Goal: Task Accomplishment & Management: Use online tool/utility

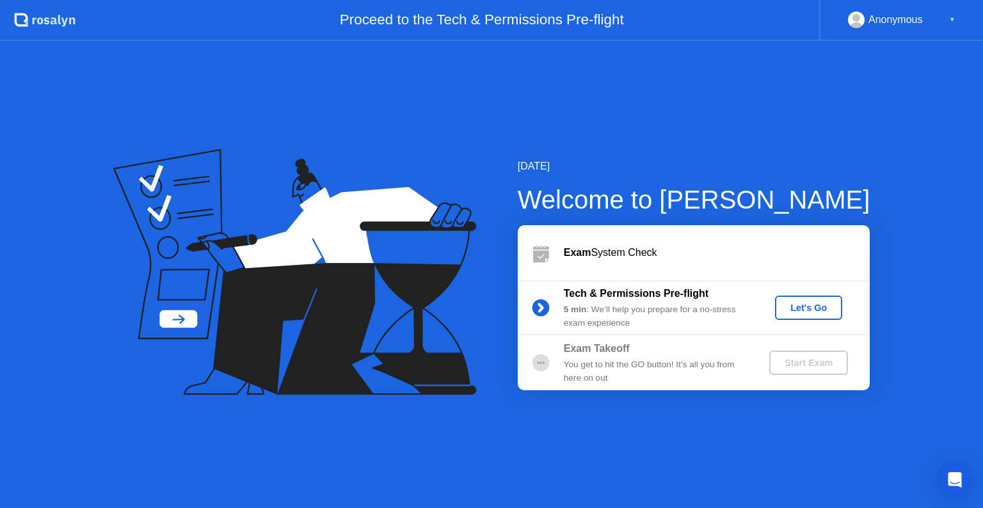
click at [793, 316] on button "Let's Go" at bounding box center [808, 308] width 67 height 24
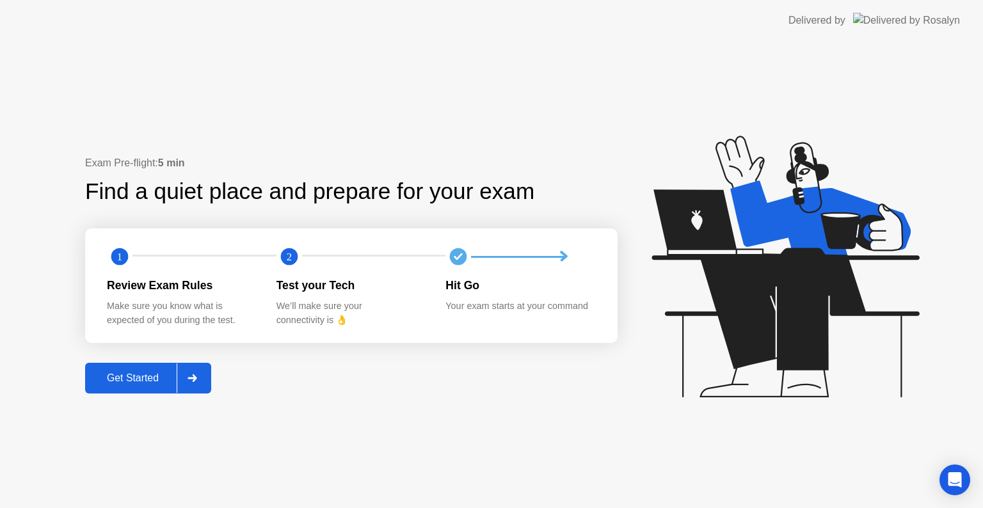
click at [132, 377] on div "Get Started" at bounding box center [133, 378] width 88 height 12
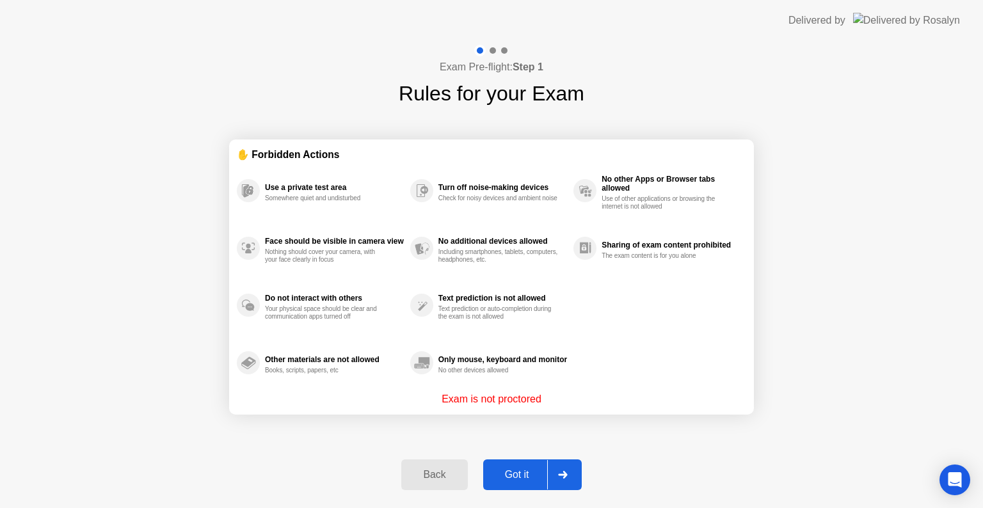
click at [88, 261] on div "Exam Pre-flight: Step 1 Rules for your Exam ✋ Forbidden Actions Use a private t…" at bounding box center [491, 274] width 983 height 467
click at [874, 67] on div "Exam Pre-flight: Step 1 Rules for your Exam ✋ Forbidden Actions Use a private t…" at bounding box center [491, 274] width 983 height 467
click at [512, 473] on div "Got it" at bounding box center [517, 475] width 60 height 12
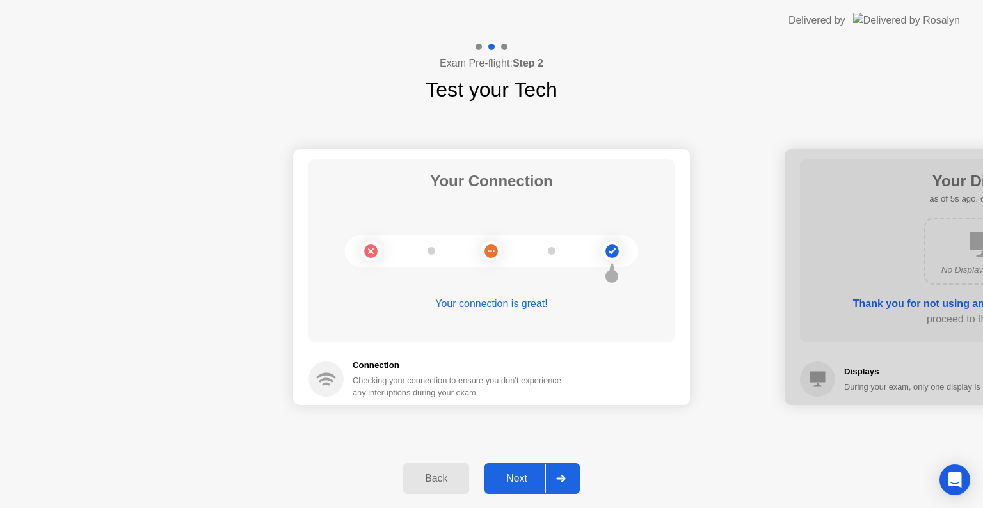
click at [512, 473] on div "Next" at bounding box center [516, 479] width 57 height 12
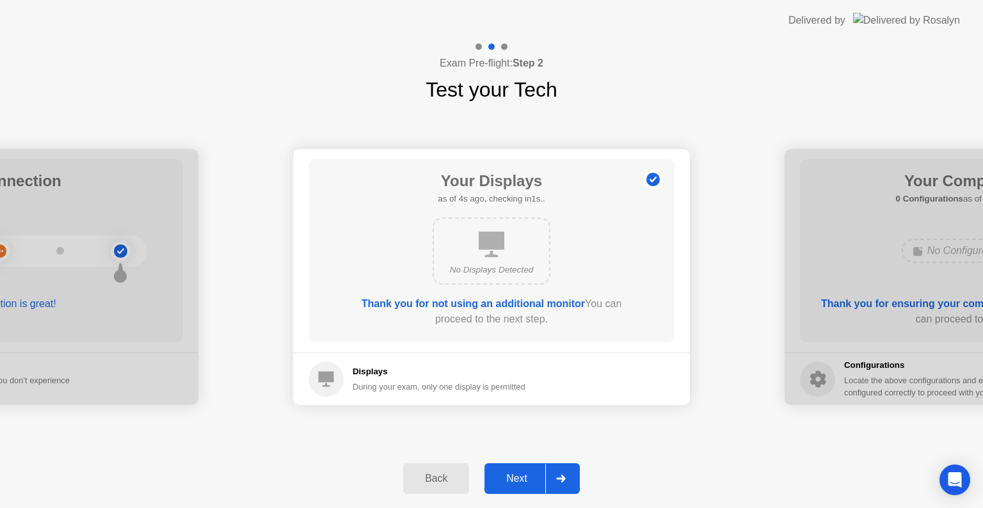
click at [512, 473] on div "Next" at bounding box center [516, 479] width 57 height 12
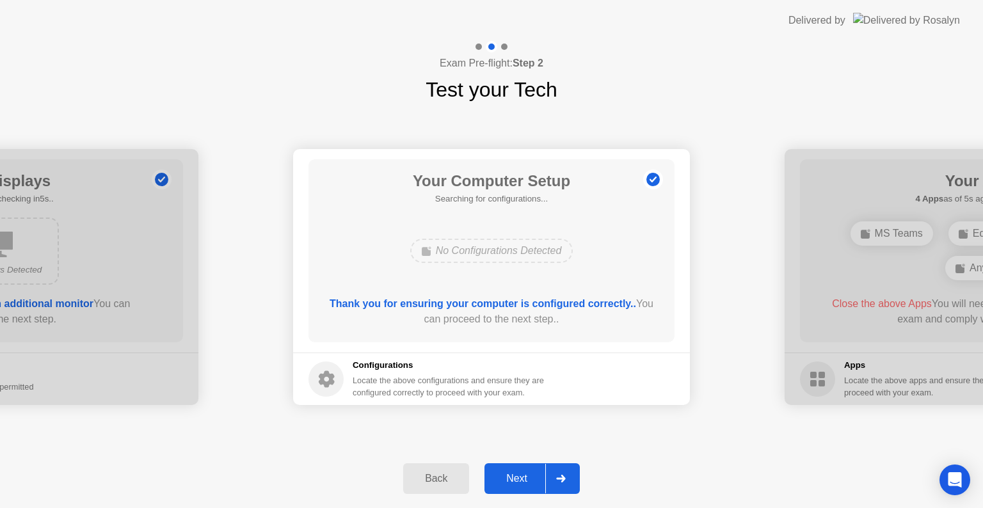
click at [514, 473] on div "Next" at bounding box center [516, 479] width 57 height 12
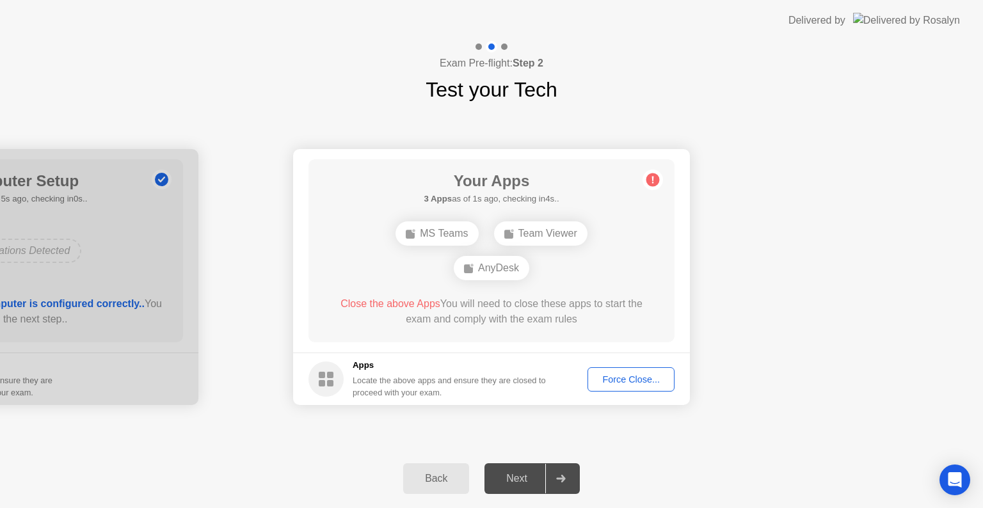
click at [685, 453] on div "Back Next" at bounding box center [491, 478] width 983 height 59
click at [628, 387] on button "Force Close..." at bounding box center [630, 379] width 87 height 24
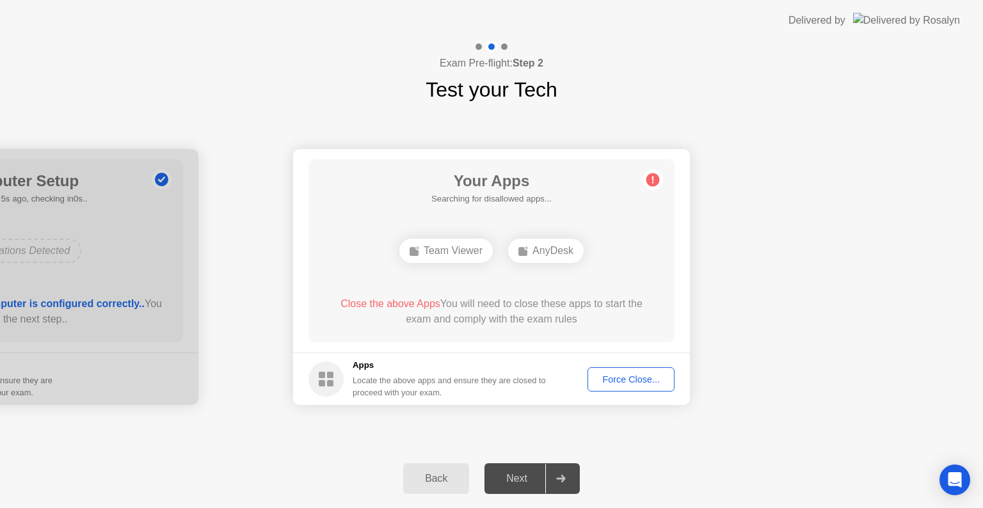
click at [462, 258] on div "Team Viewer" at bounding box center [445, 251] width 93 height 24
click at [548, 261] on div "AnyDesk" at bounding box center [545, 251] width 75 height 24
click at [701, 23] on header "Delivered by" at bounding box center [491, 20] width 983 height 41
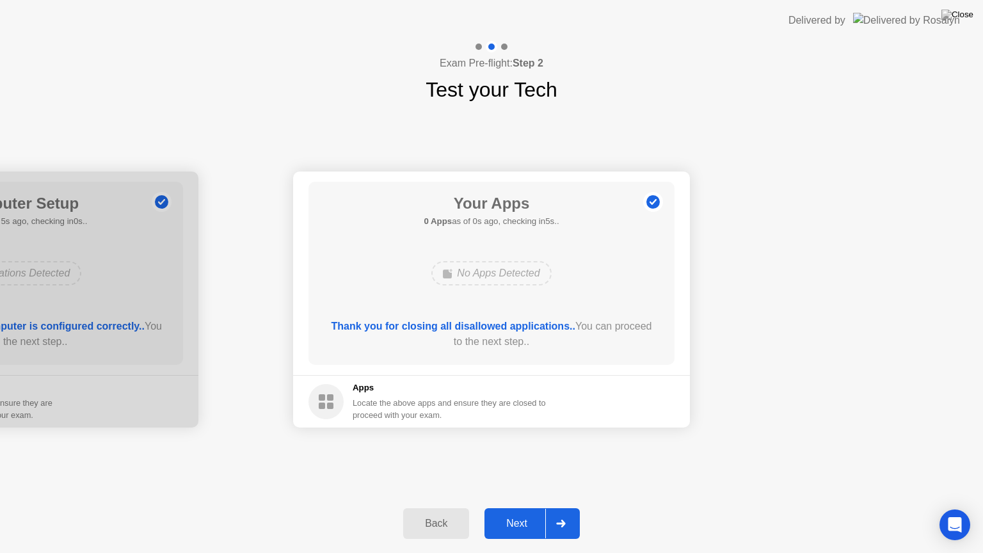
click at [408, 99] on div "Exam Pre-flight: Step 2 Test your Tech" at bounding box center [491, 73] width 983 height 64
click at [522, 507] on div "Next" at bounding box center [516, 524] width 57 height 12
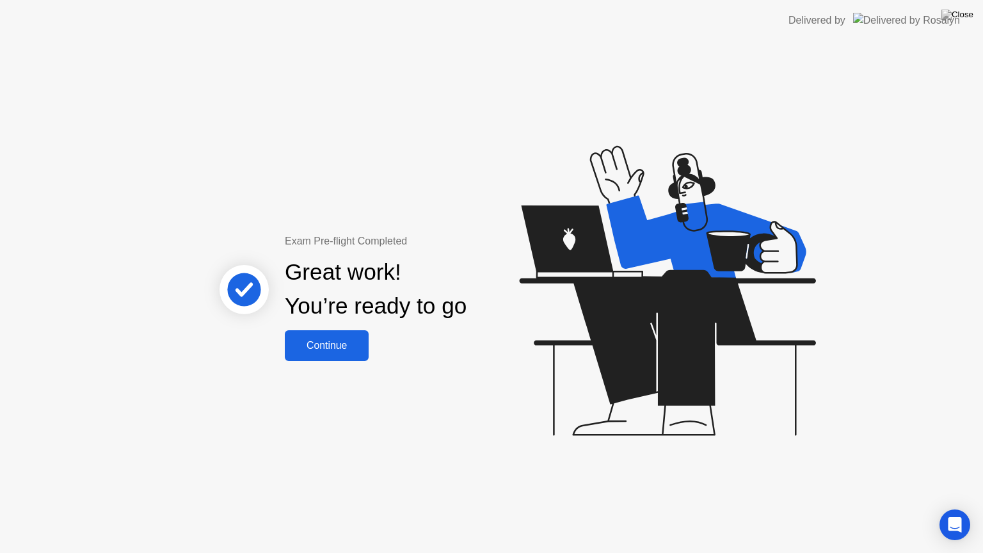
click at [345, 347] on div "Continue" at bounding box center [327, 346] width 76 height 12
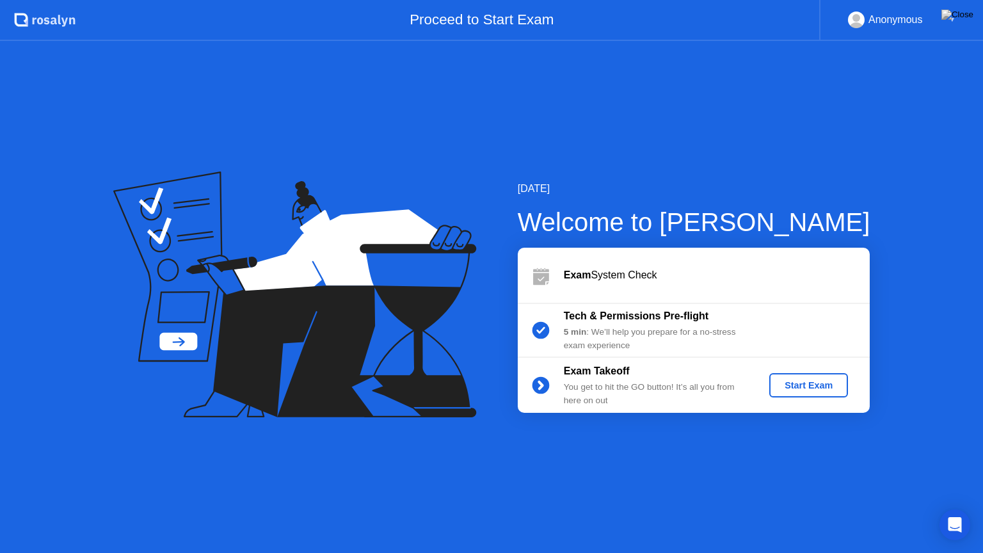
click at [686, 306] on div "Tech & Permissions Pre-flight 5 min : We’ll help you prepare for a no-stress ex…" at bounding box center [694, 330] width 352 height 55
click at [668, 314] on b "Tech & Permissions Pre-flight" at bounding box center [636, 315] width 145 height 11
click at [593, 332] on div "5 min : We’ll help you prepare for a no-stress exam experience" at bounding box center [656, 339] width 184 height 26
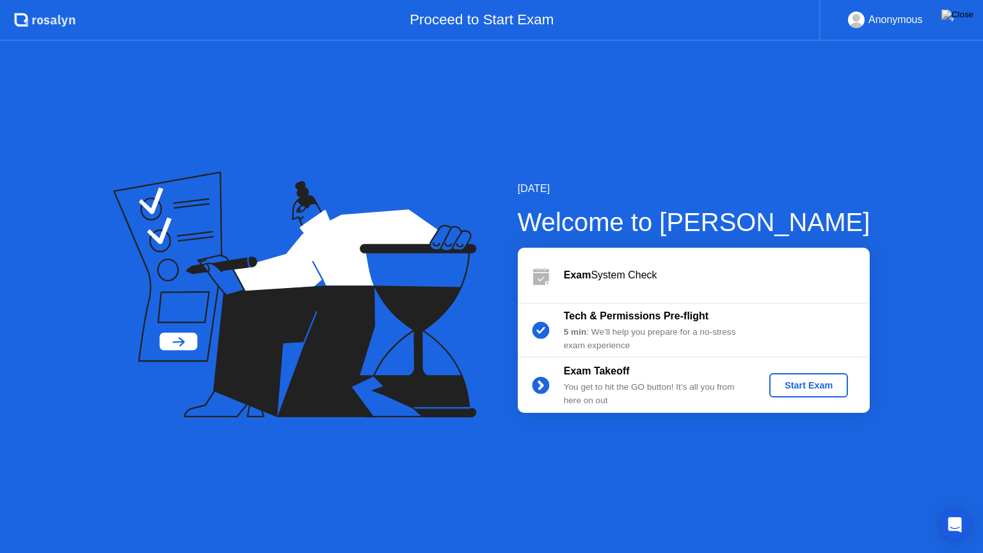
click at [593, 332] on div "5 min : We’ll help you prepare for a no-stress exam experience" at bounding box center [656, 339] width 184 height 26
drag, startPoint x: 593, startPoint y: 332, endPoint x: 596, endPoint y: 306, distance: 25.8
click at [596, 306] on div "Tech & Permissions Pre-flight 5 min : We’ll help you prepare for a no-stress ex…" at bounding box center [694, 330] width 352 height 55
